Goal: Task Accomplishment & Management: Complete application form

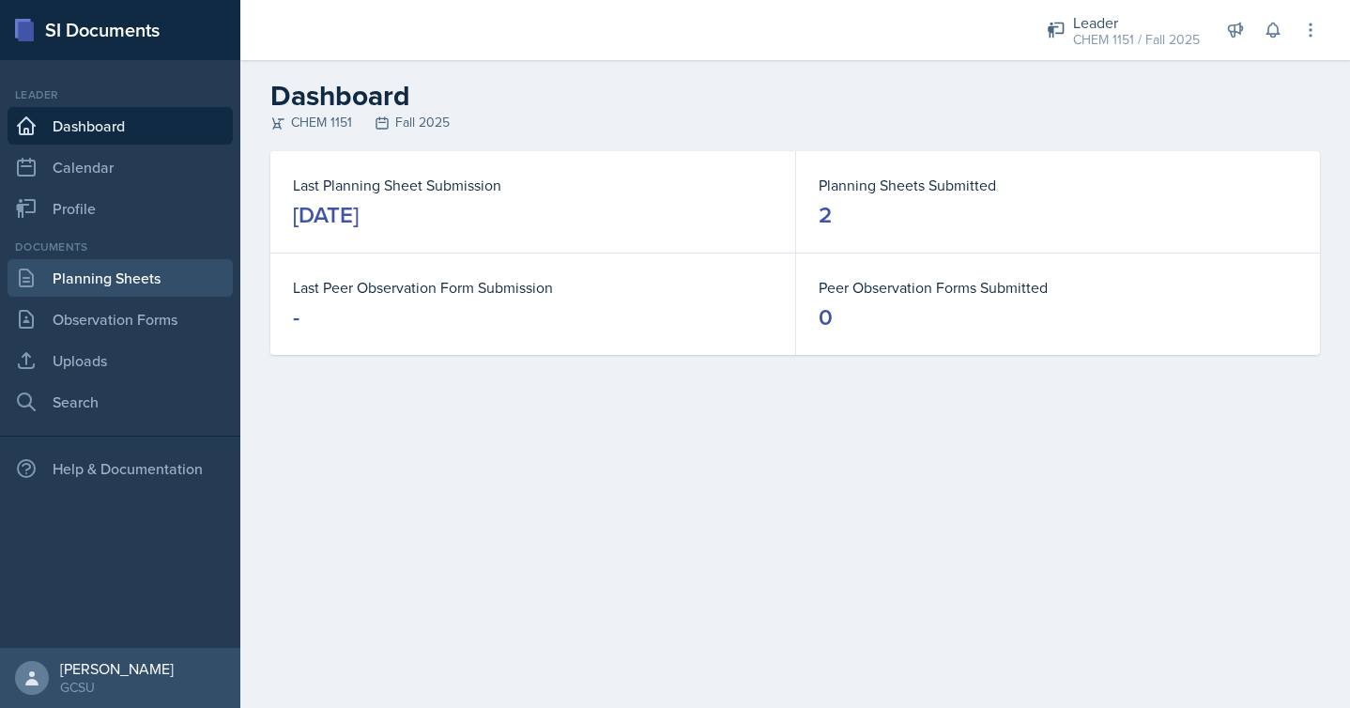
click at [114, 283] on link "Planning Sheets" at bounding box center [120, 278] width 225 height 38
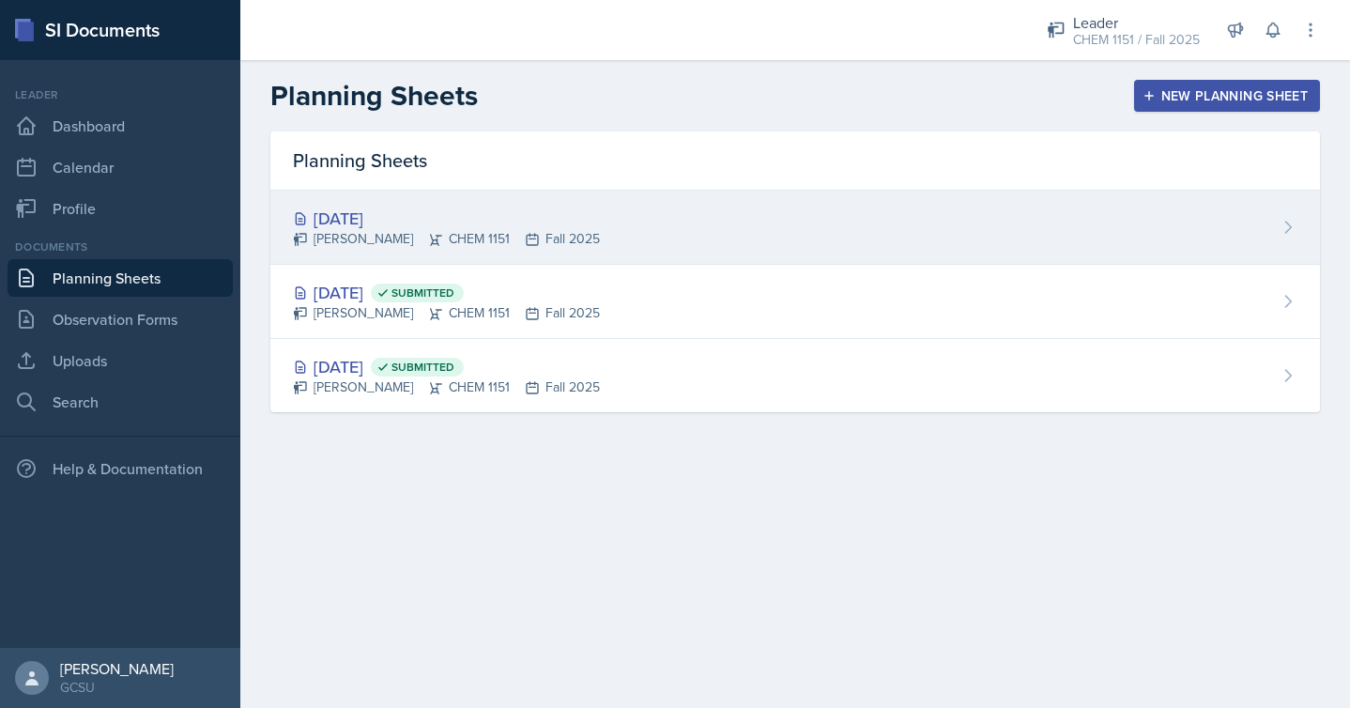
click at [552, 234] on div "[PERSON_NAME] CHEM 1151 Fall 2025" at bounding box center [446, 239] width 307 height 20
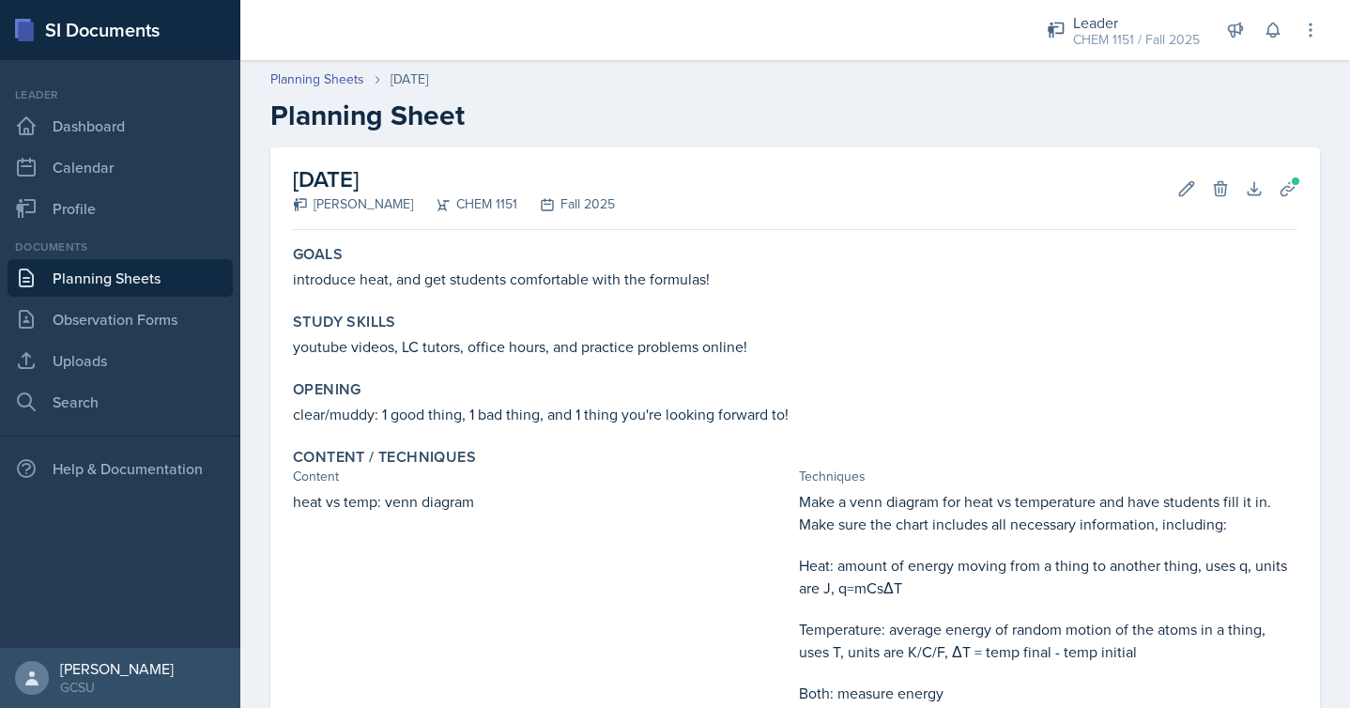
scroll to position [1070, 0]
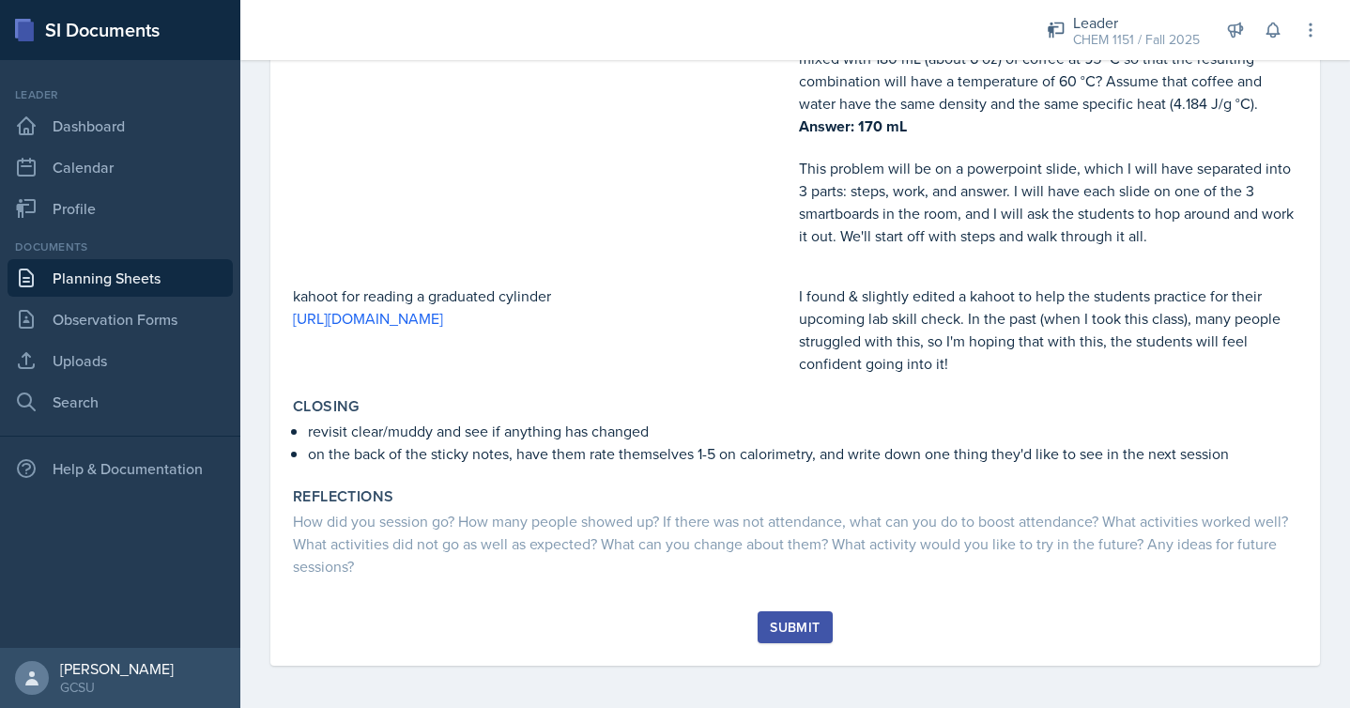
click at [821, 623] on button "Submit" at bounding box center [794, 627] width 74 height 32
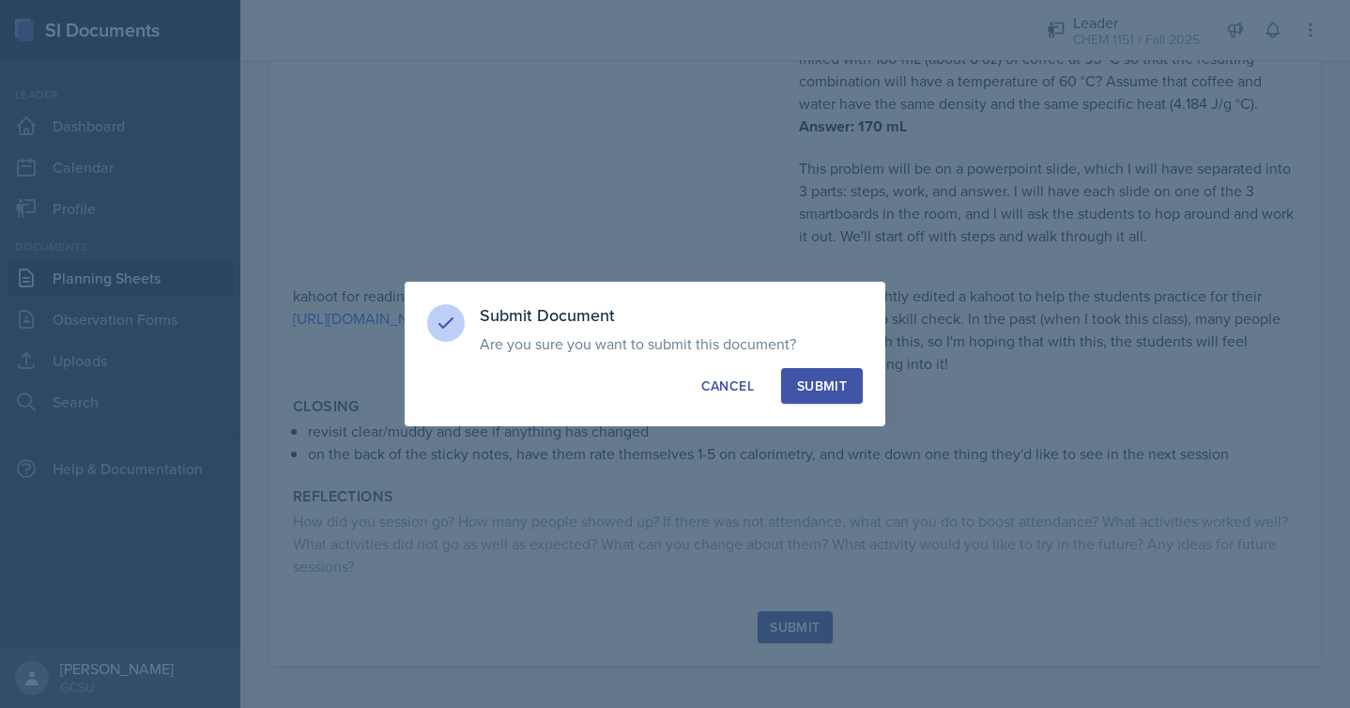
click at [839, 379] on div "Submit" at bounding box center [822, 385] width 50 height 19
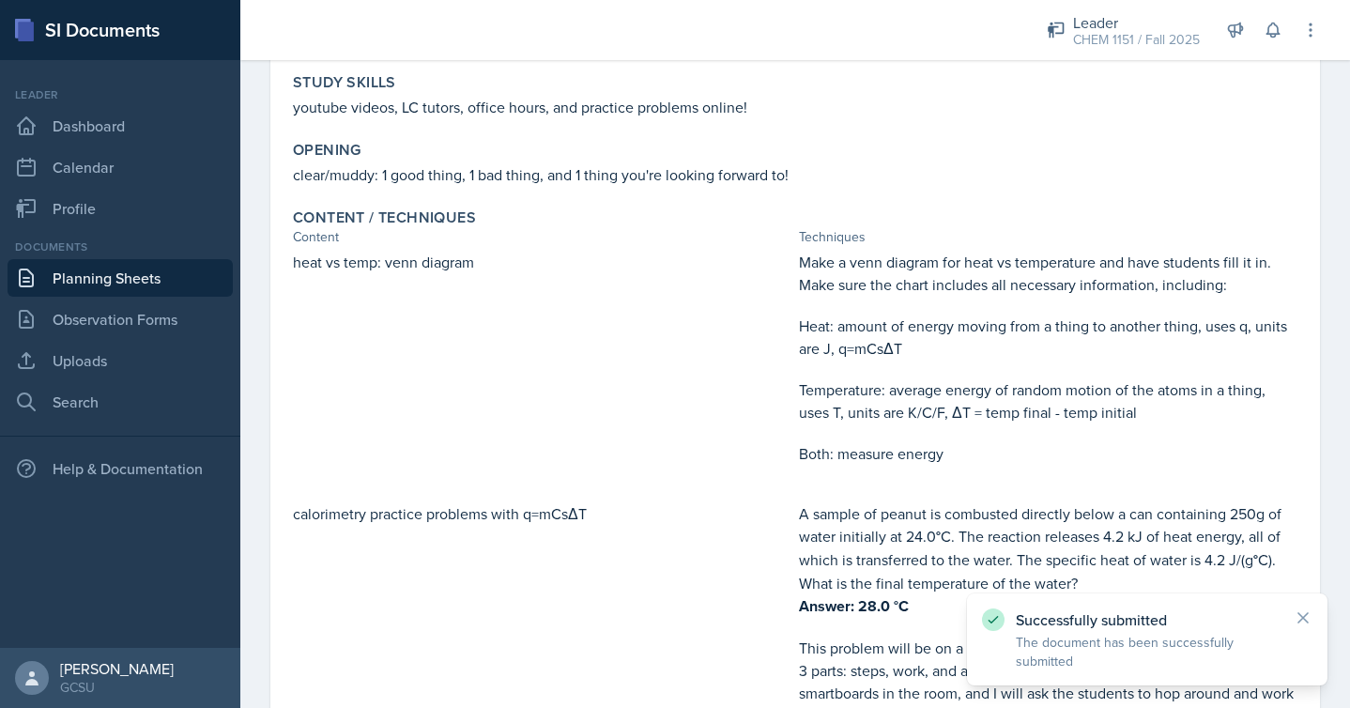
scroll to position [0, 0]
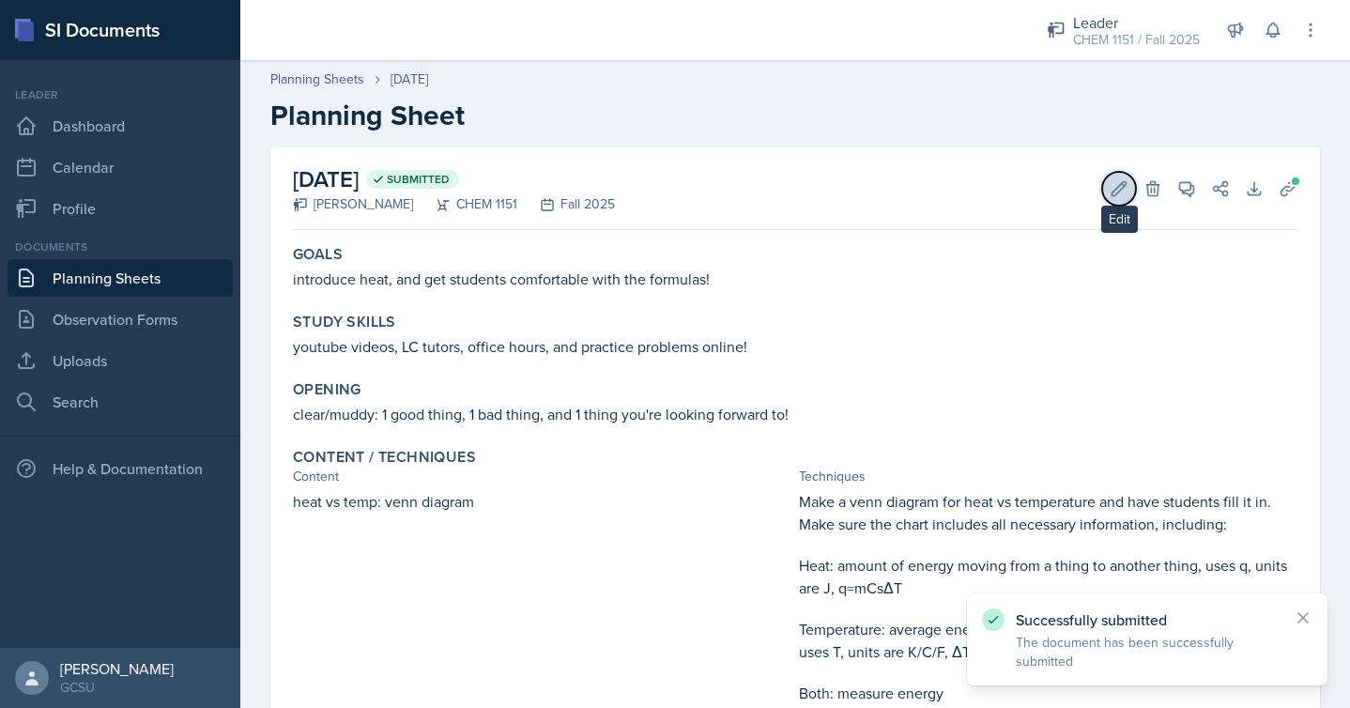
click at [1120, 188] on icon at bounding box center [1118, 188] width 19 height 19
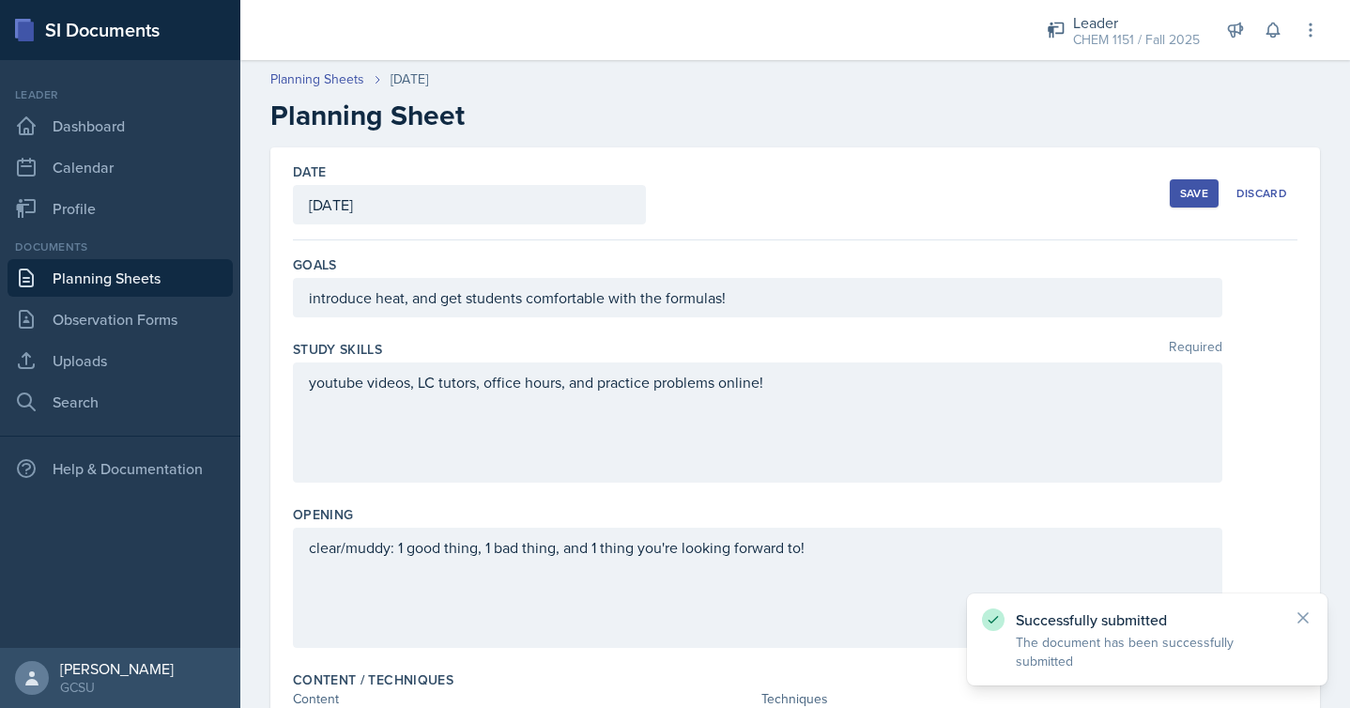
scroll to position [1587, 0]
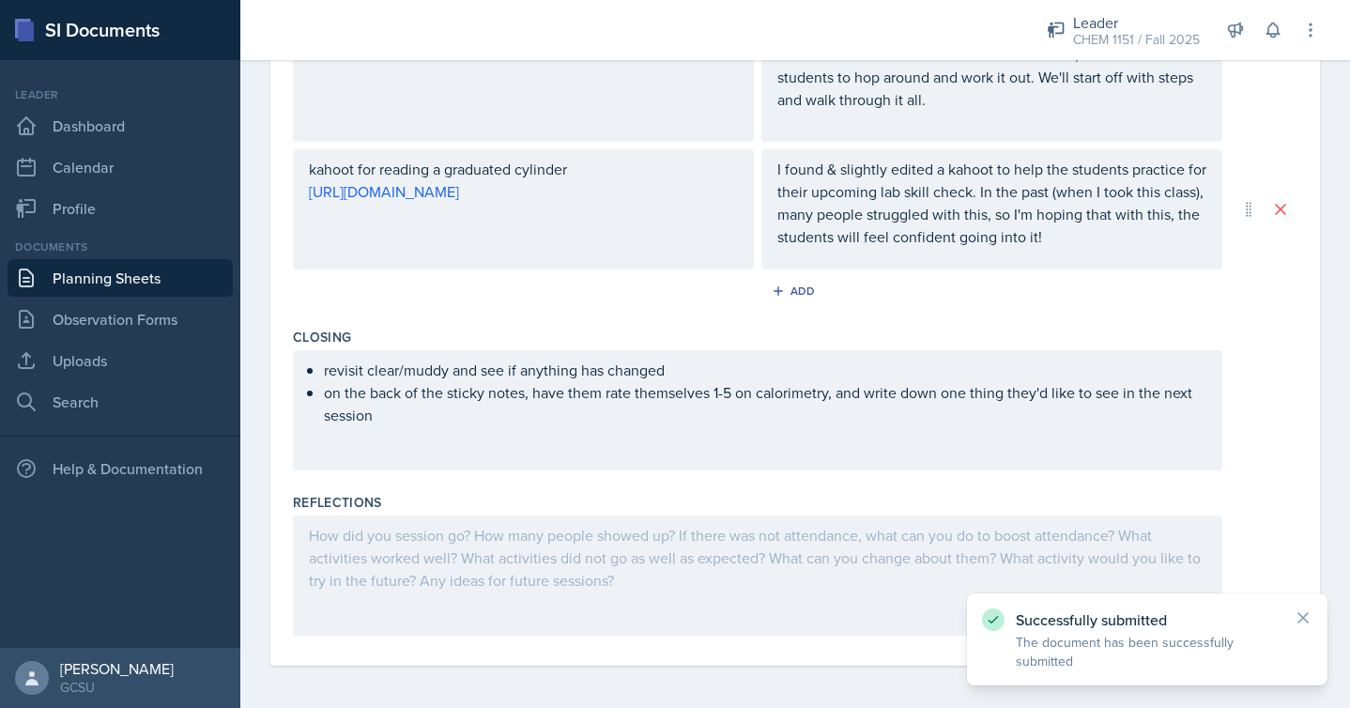
click at [675, 576] on div at bounding box center [757, 575] width 929 height 120
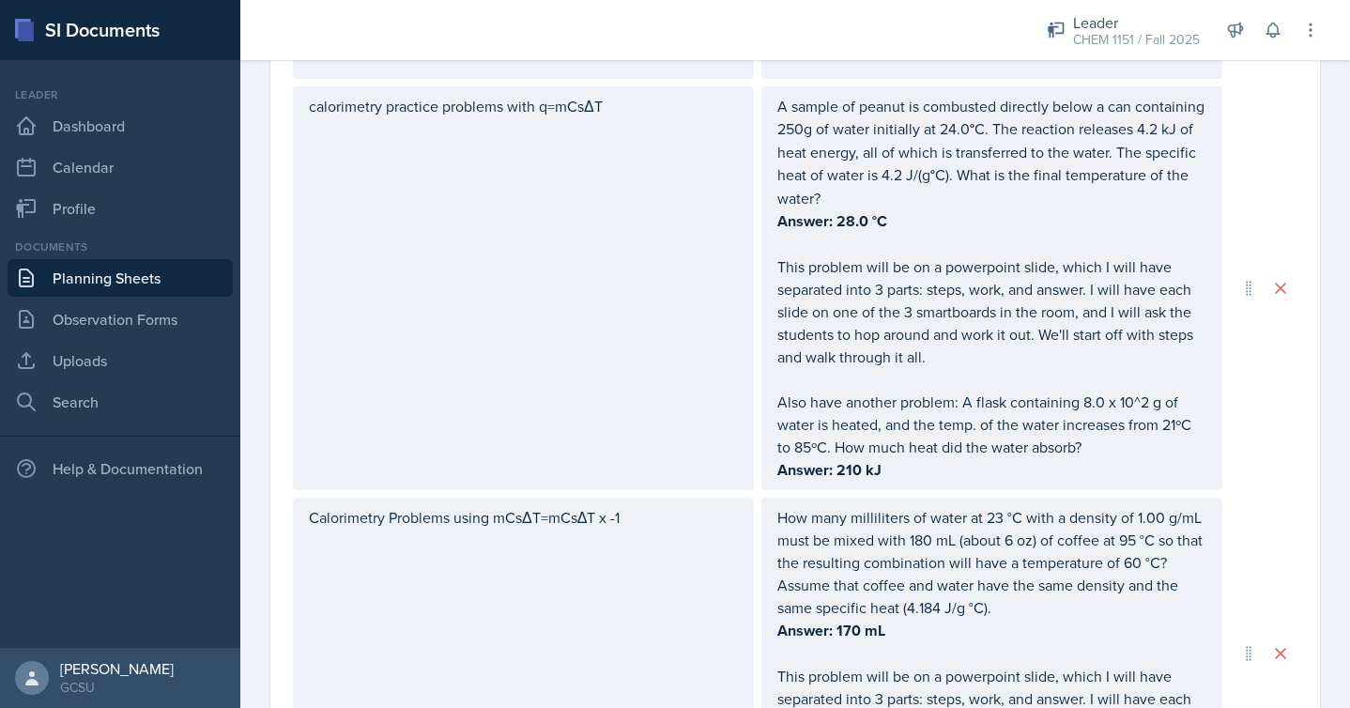
scroll to position [0, 0]
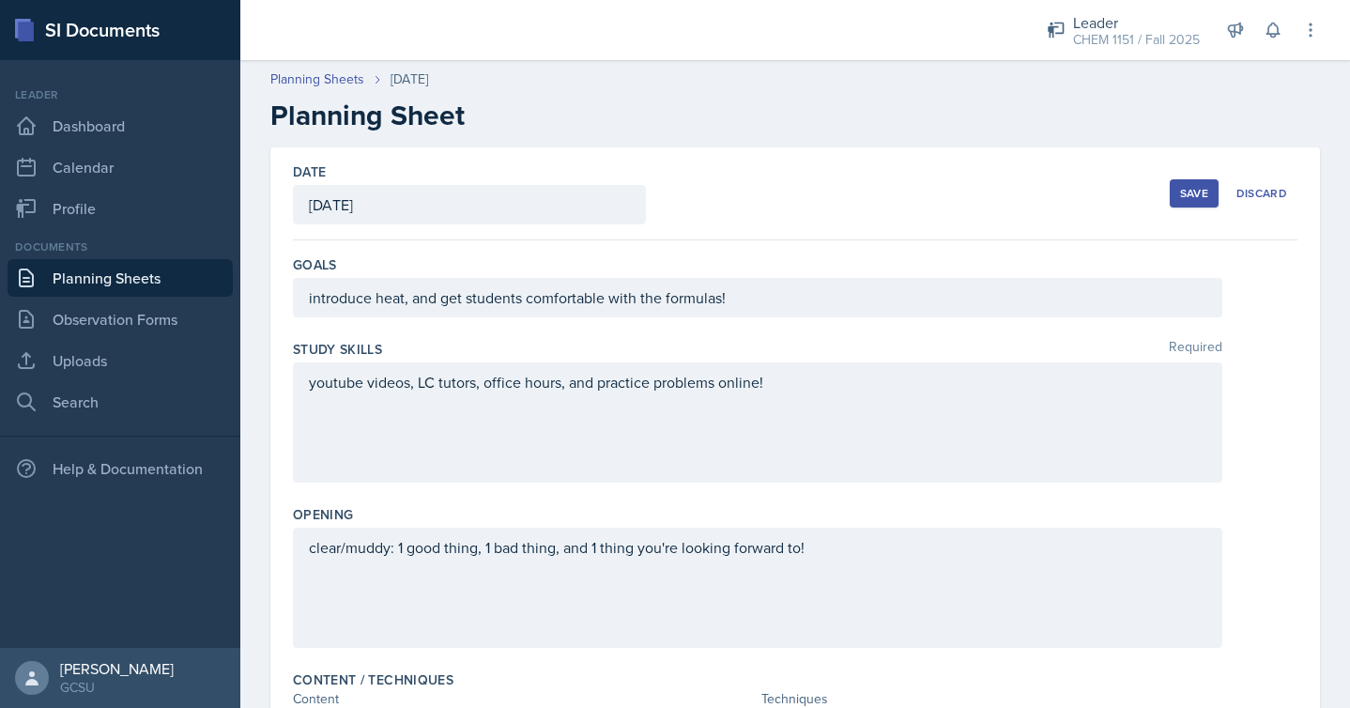
click at [1192, 191] on div "Save" at bounding box center [1194, 193] width 28 height 15
